Goal: Information Seeking & Learning: Learn about a topic

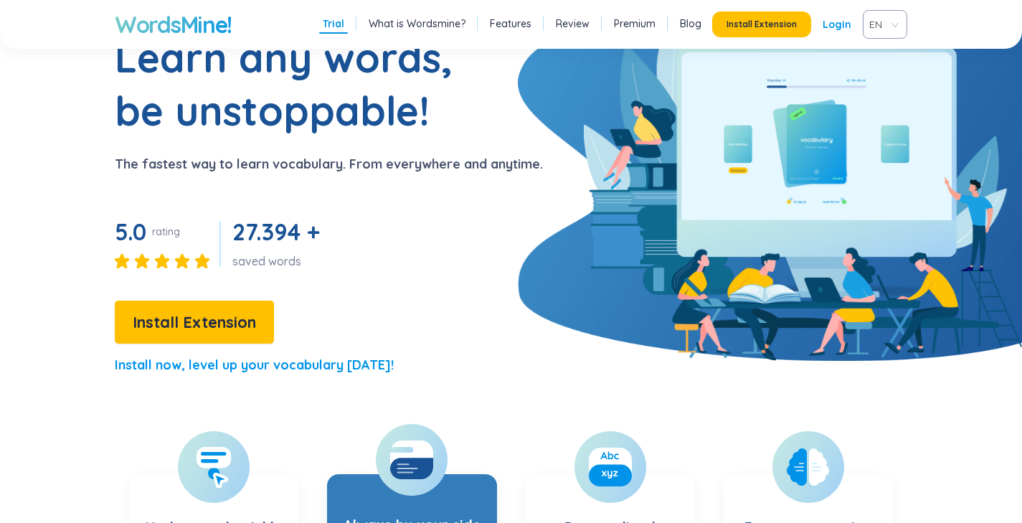
scroll to position [101, 0]
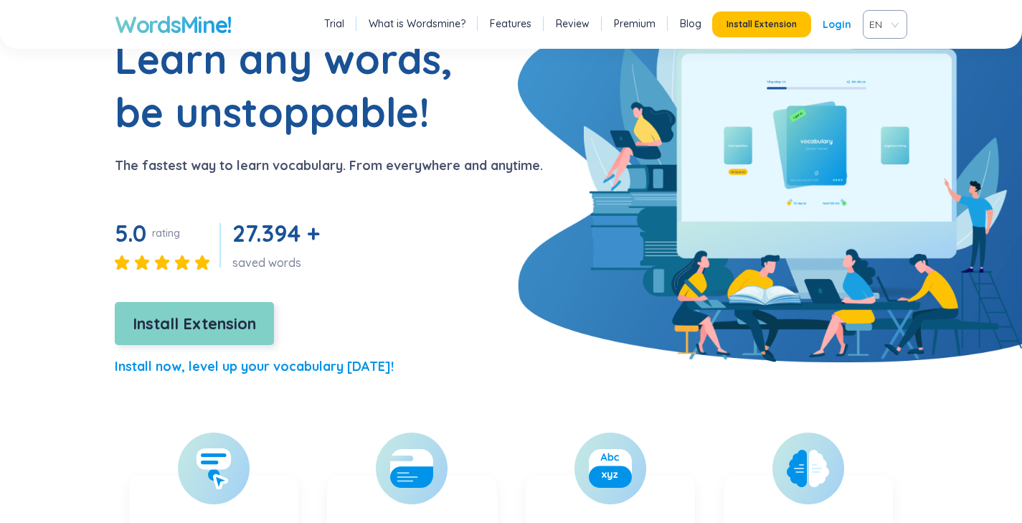
click at [223, 326] on span "Install Extension" at bounding box center [194, 323] width 123 height 25
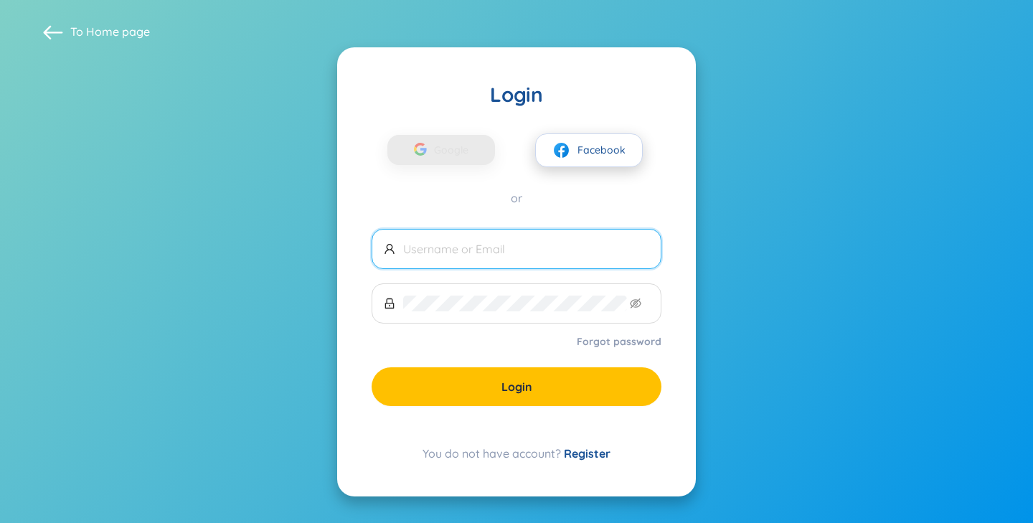
click at [574, 157] on button "Facebook" at bounding box center [589, 150] width 108 height 34
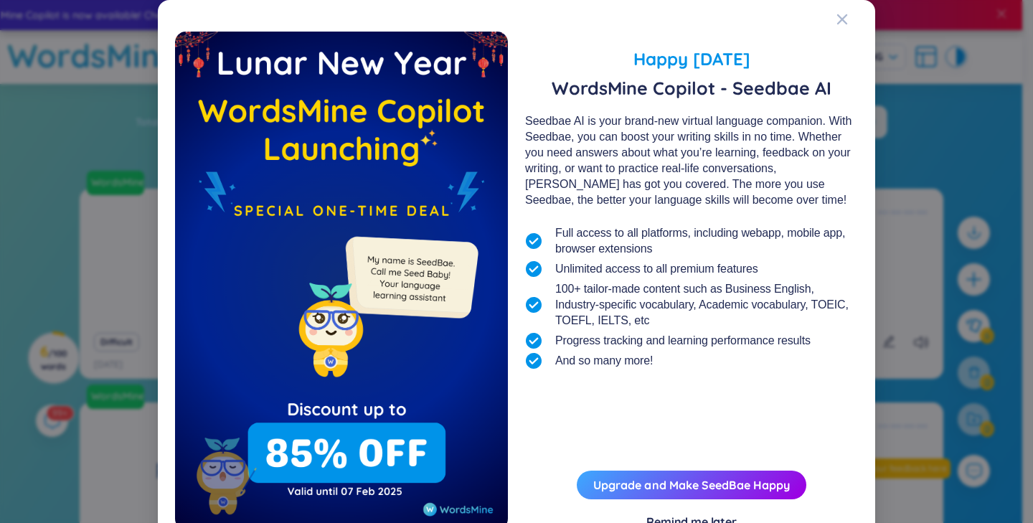
scroll to position [52, 0]
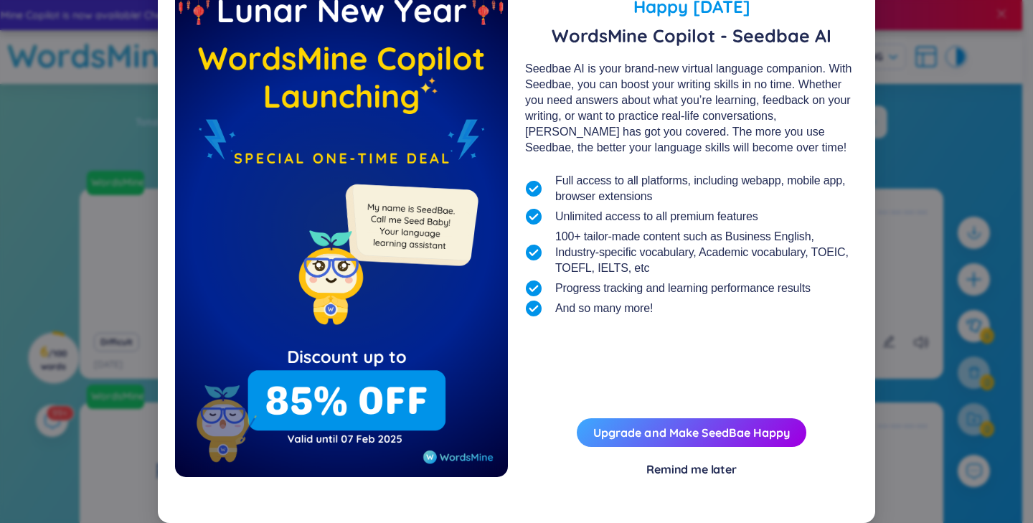
click at [701, 471] on div "Remind me later" at bounding box center [691, 469] width 90 height 16
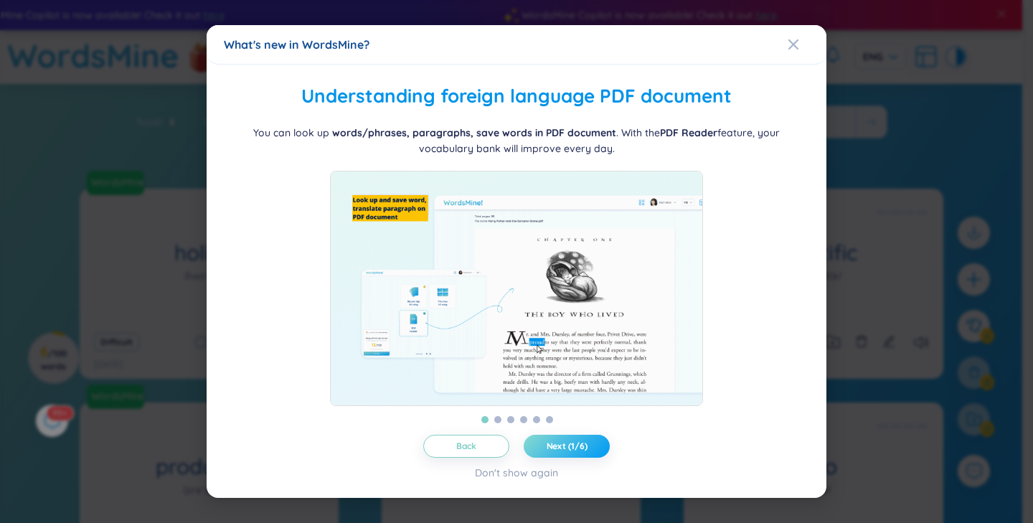
click at [577, 448] on span "Next (1/6)" at bounding box center [566, 445] width 41 height 11
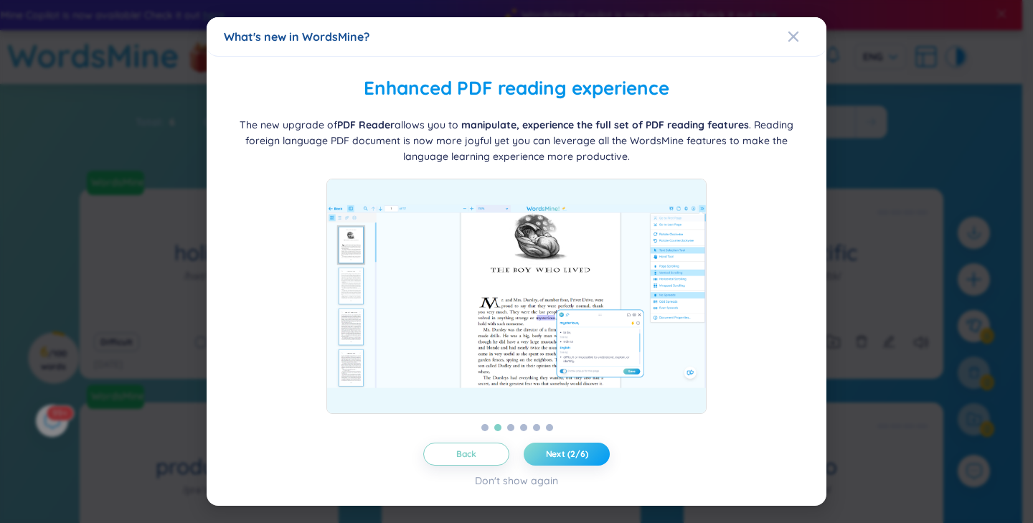
click at [579, 447] on button "Next (2/6)" at bounding box center [566, 453] width 86 height 23
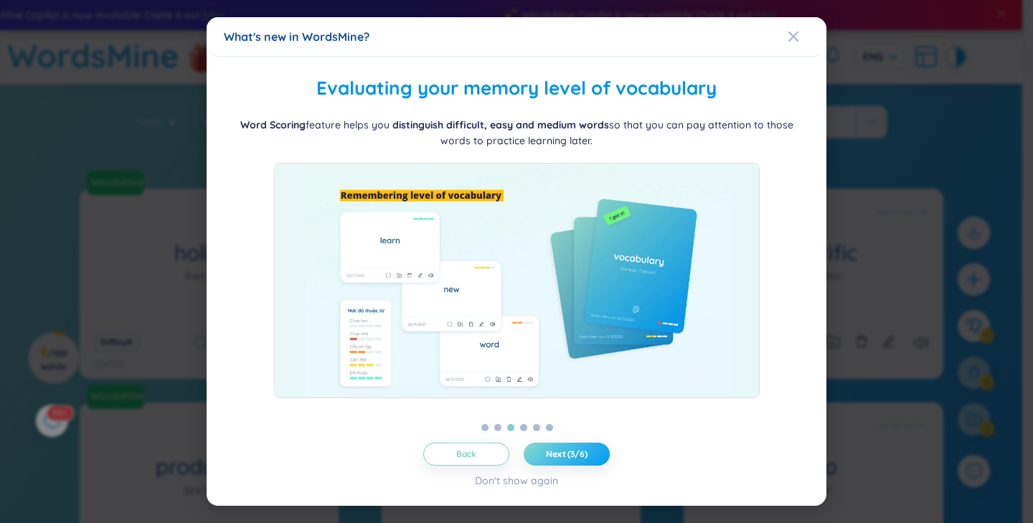
click at [579, 447] on button "Next (3/6)" at bounding box center [566, 453] width 86 height 23
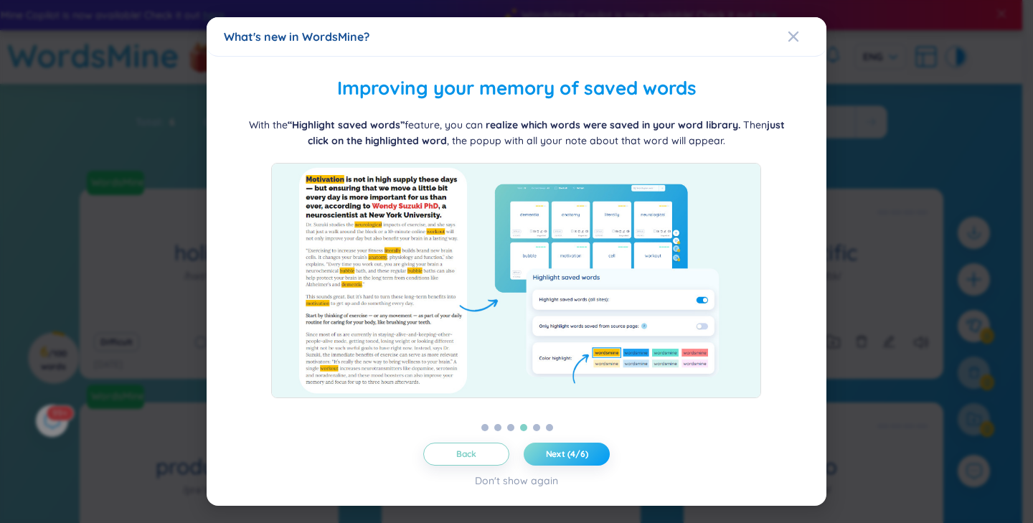
click at [579, 447] on button "Next (4/6)" at bounding box center [566, 453] width 86 height 23
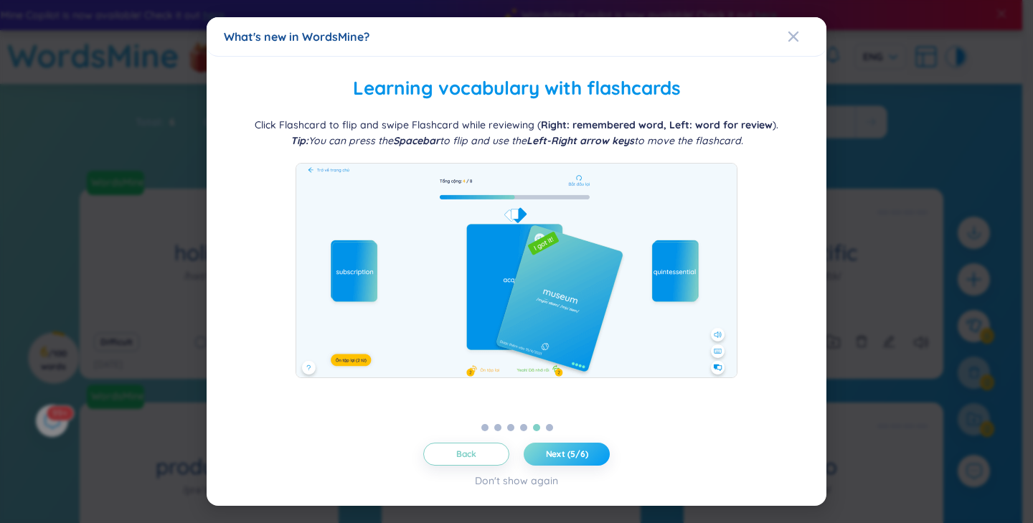
click at [579, 447] on button "Next (5/6)" at bounding box center [566, 453] width 86 height 23
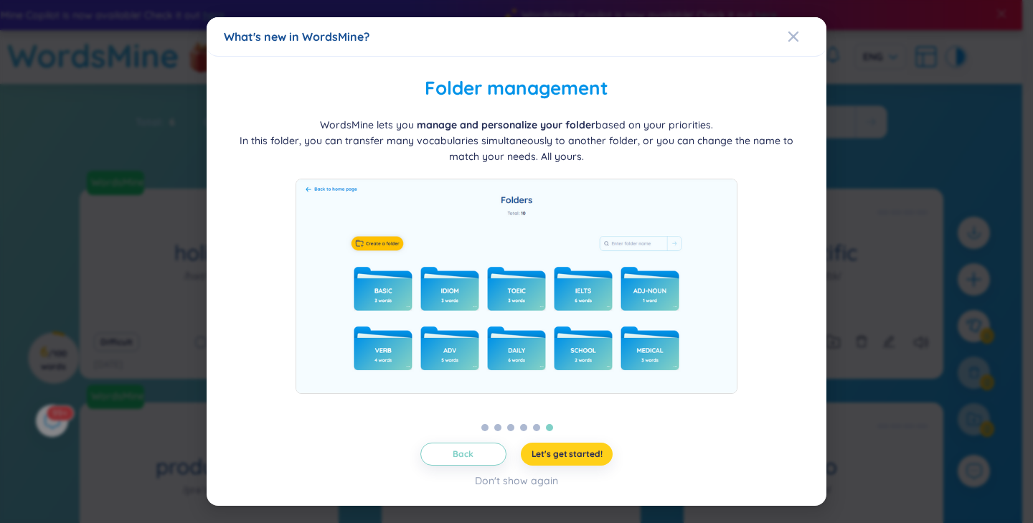
click at [573, 450] on span "Let's get started!" at bounding box center [566, 453] width 71 height 11
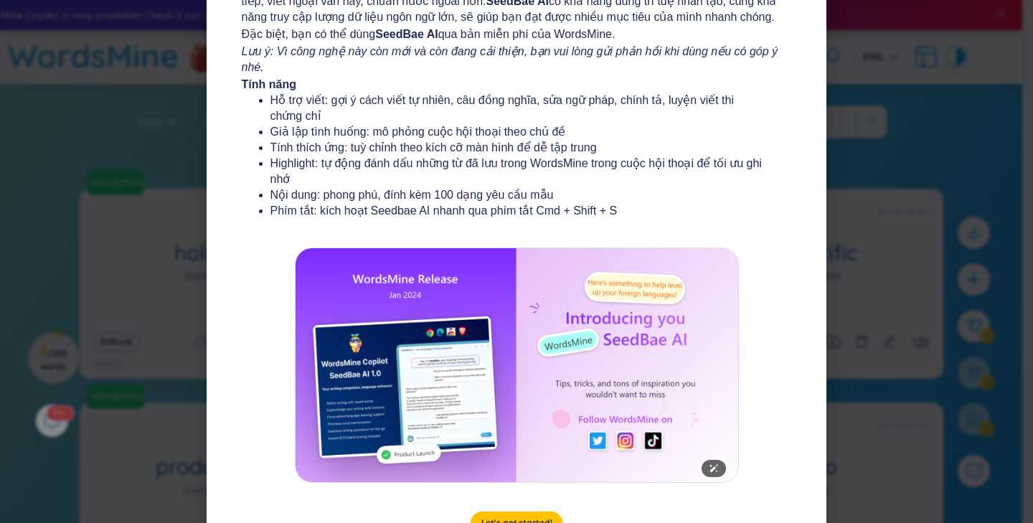
scroll to position [209, 0]
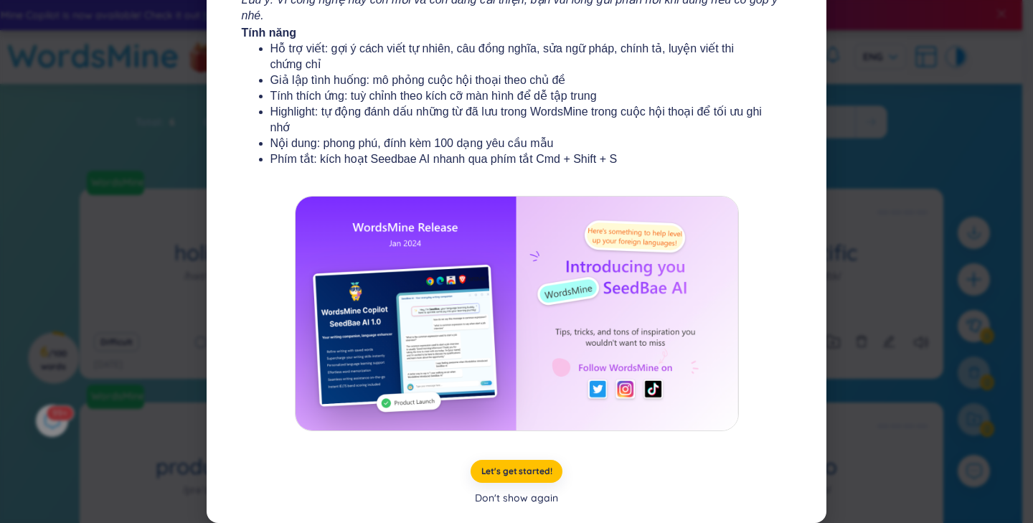
click at [529, 500] on div "Don't show again" at bounding box center [516, 498] width 83 height 16
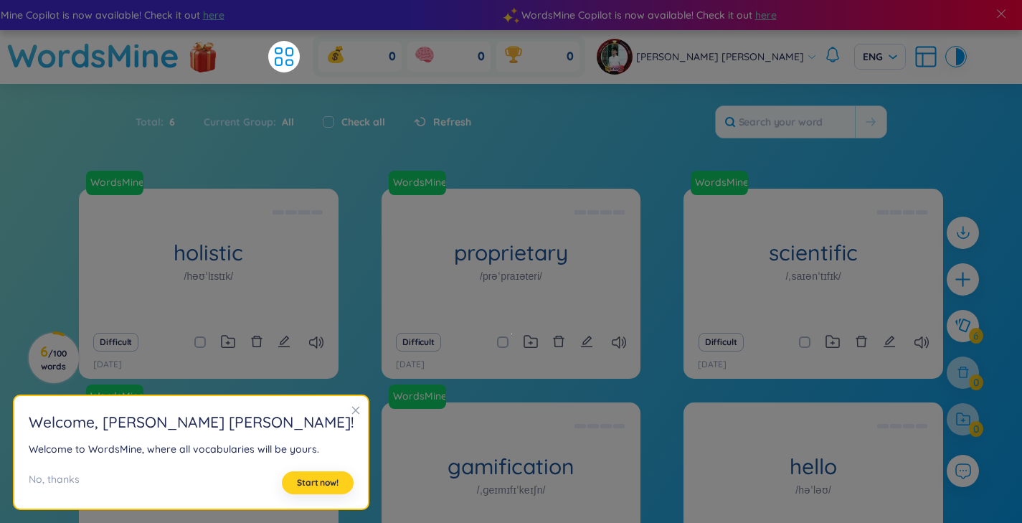
click at [297, 485] on span "Start now!" at bounding box center [318, 482] width 42 height 11
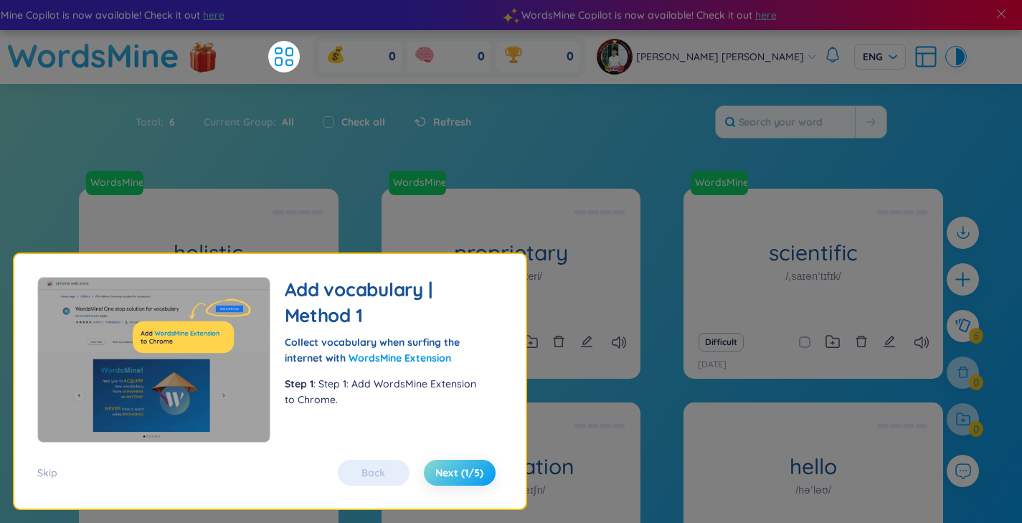
click at [464, 474] on span "Next (1/5)" at bounding box center [459, 472] width 48 height 14
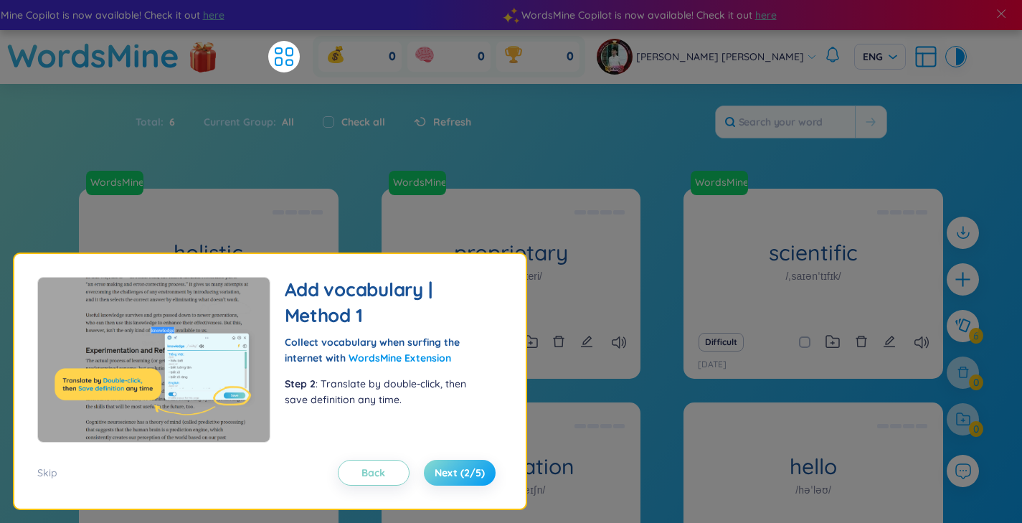
click at [464, 474] on span "Next (2/5)" at bounding box center [460, 472] width 50 height 14
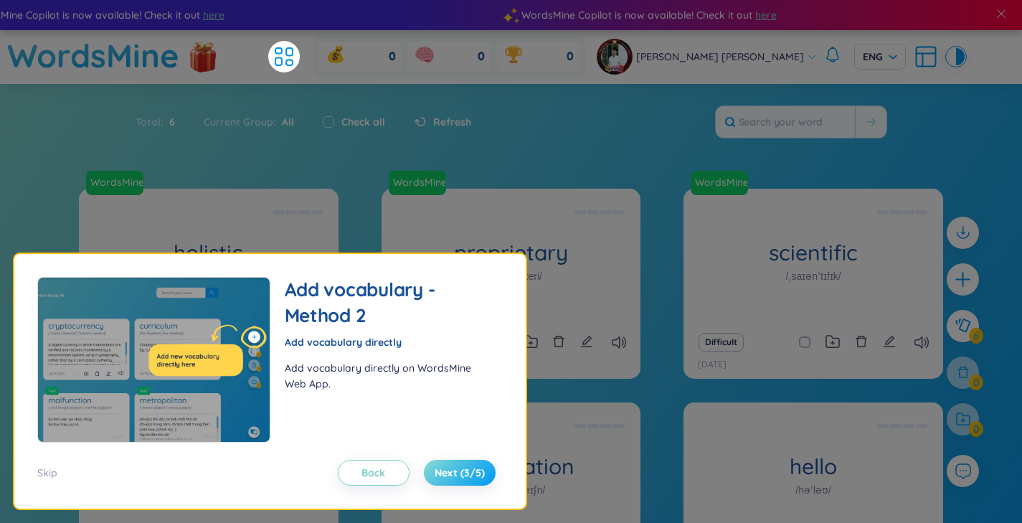
click at [464, 474] on span "Next (3/5)" at bounding box center [460, 472] width 50 height 14
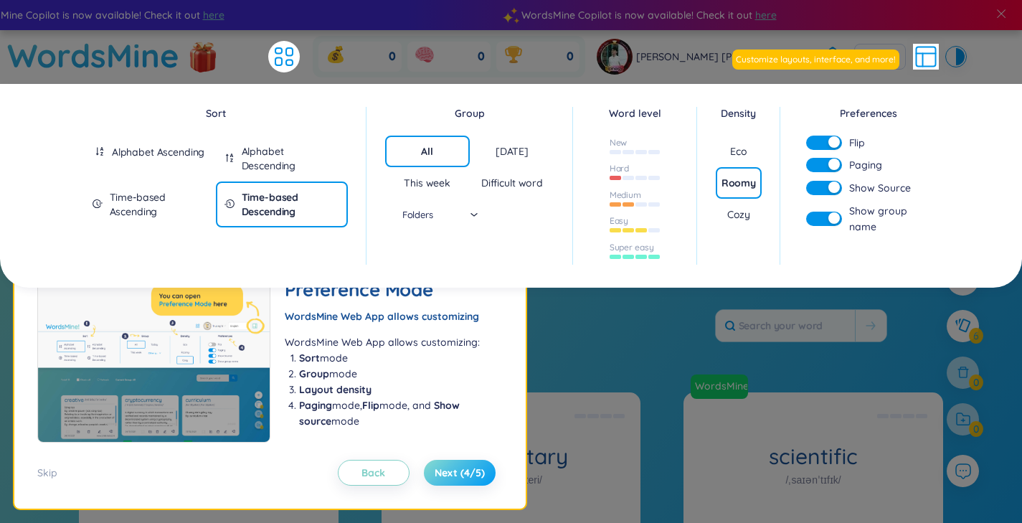
click at [464, 474] on span "Next (4/5)" at bounding box center [460, 472] width 50 height 14
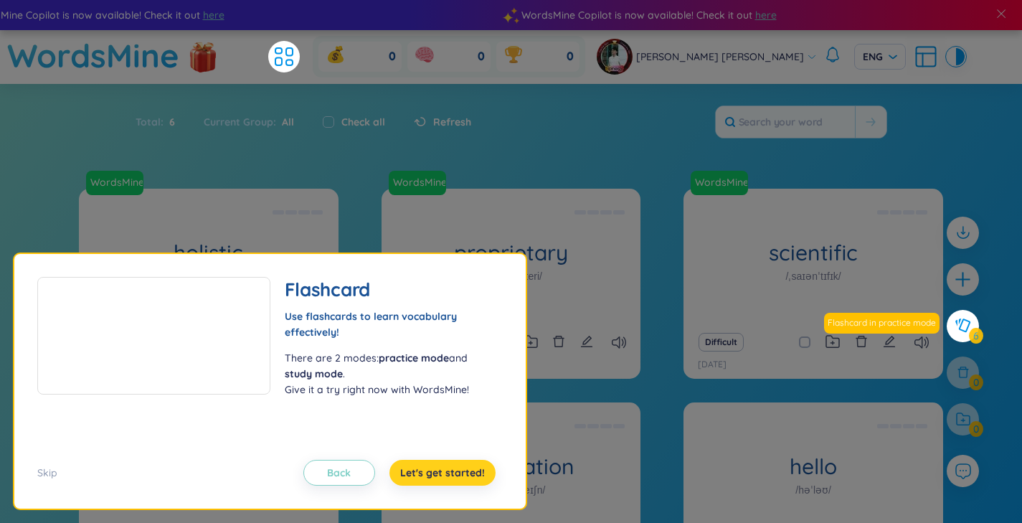
click at [464, 474] on span "Let's get started!" at bounding box center [442, 472] width 85 height 14
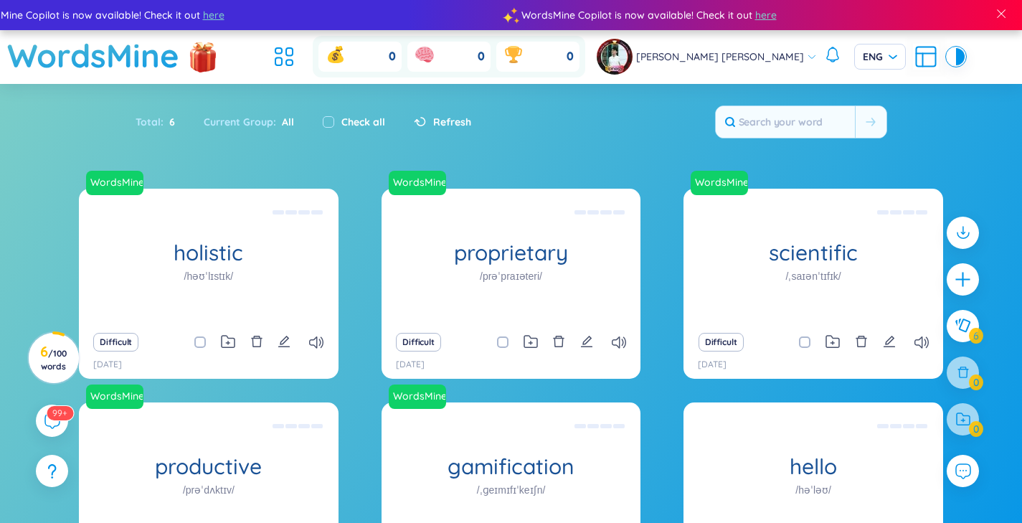
click at [464, 474] on h1 "gamification" at bounding box center [511, 466] width 260 height 25
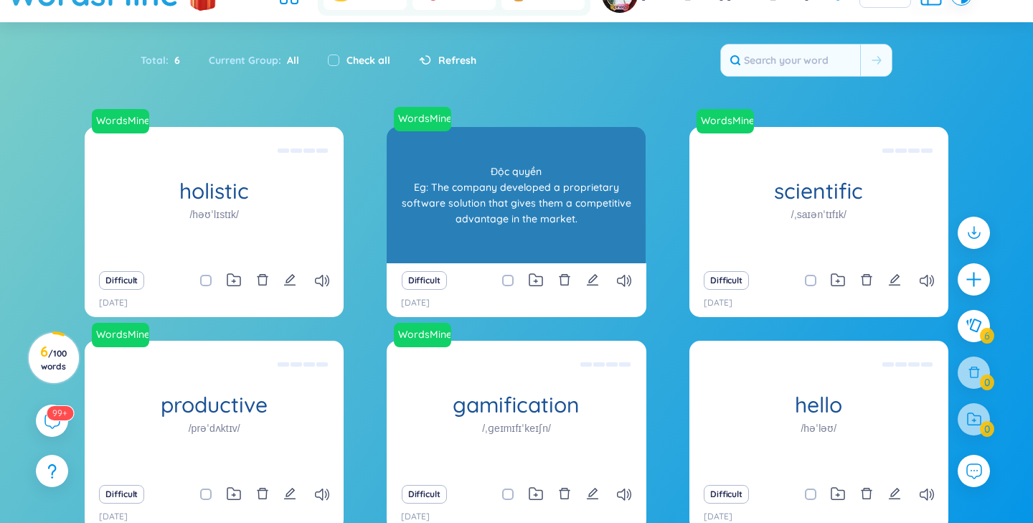
scroll to position [0, 0]
